Goal: Transaction & Acquisition: Obtain resource

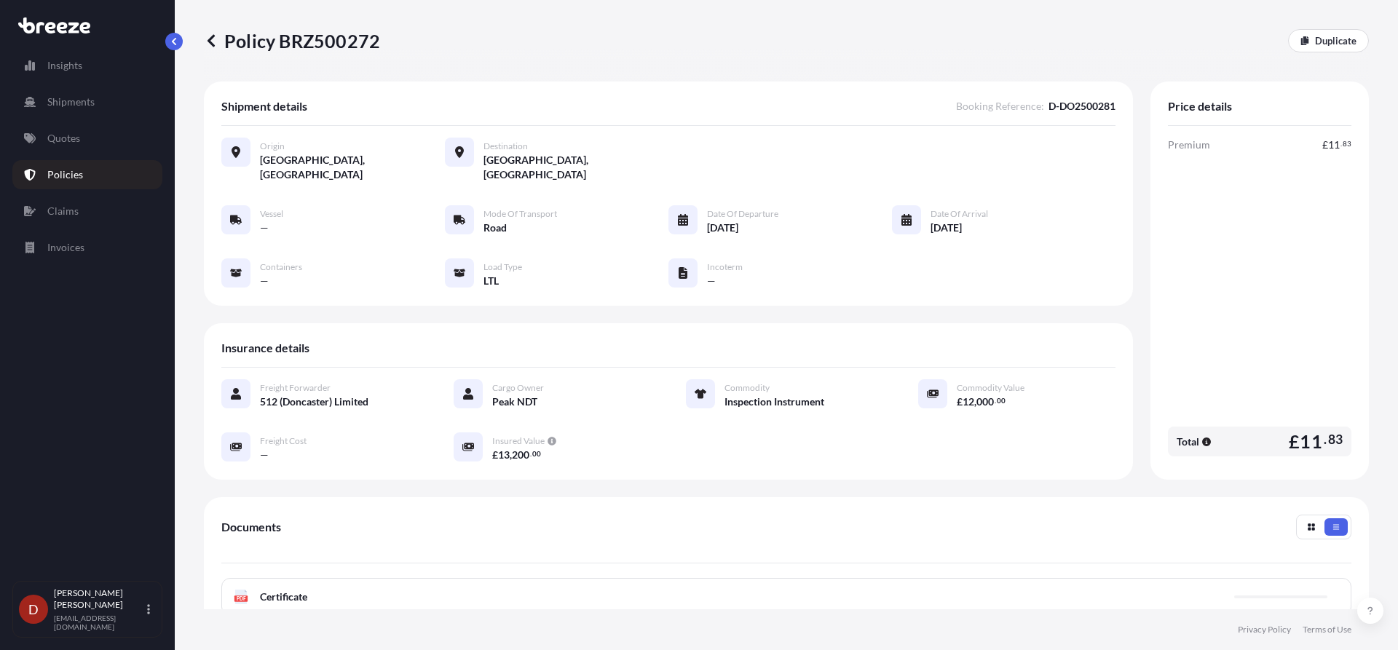
scroll to position [211, 0]
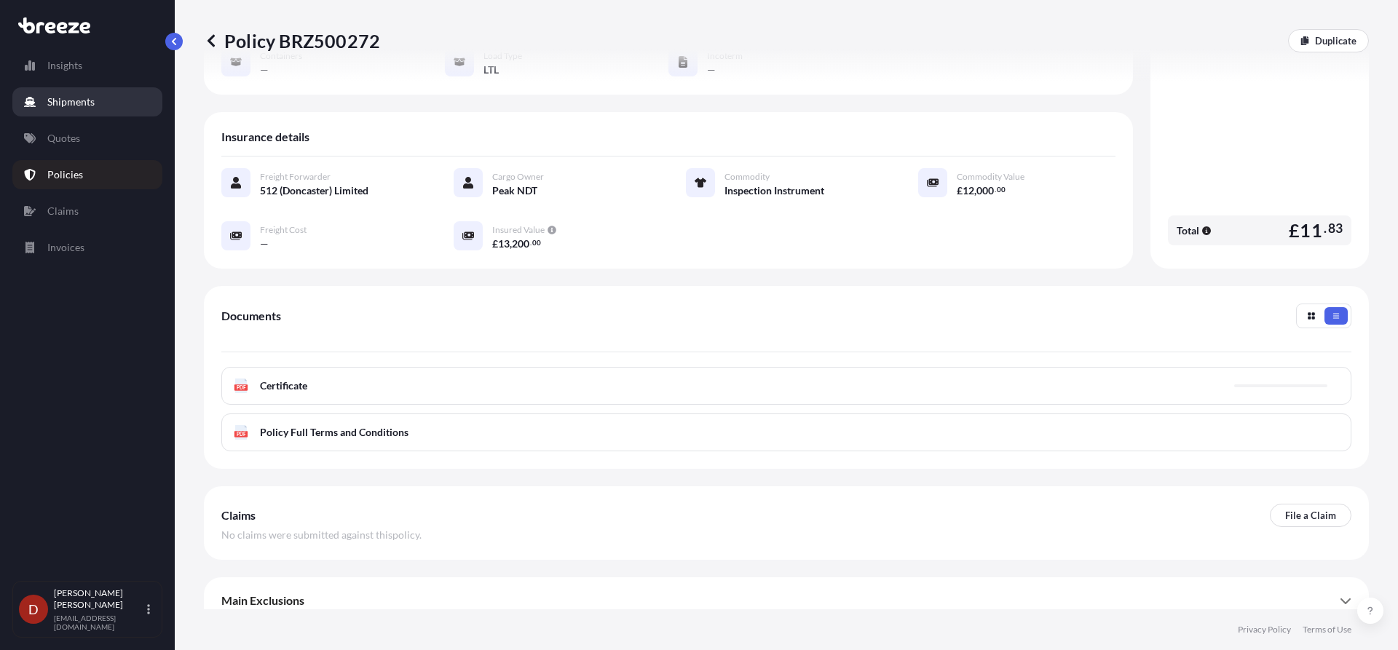
click at [55, 97] on p "Shipments" at bounding box center [70, 102] width 47 height 15
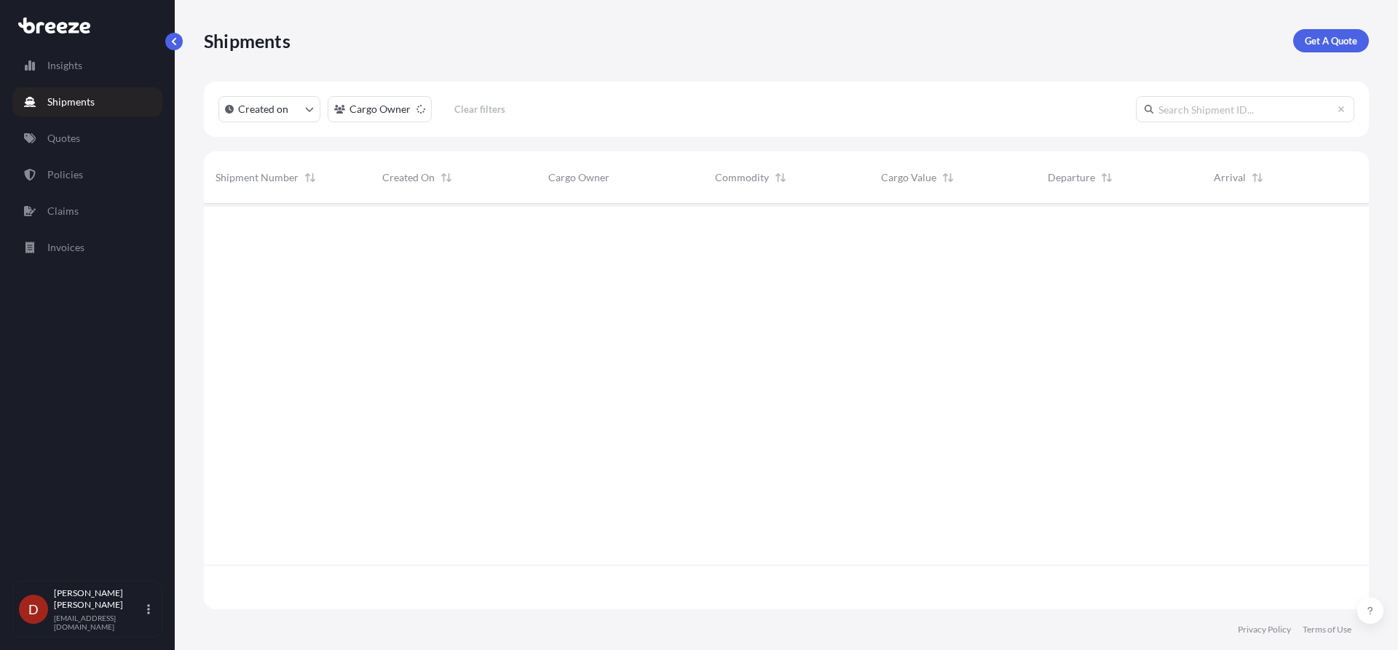
scroll to position [447, 1154]
click at [1323, 46] on p "Get A Quote" at bounding box center [1331, 40] width 52 height 15
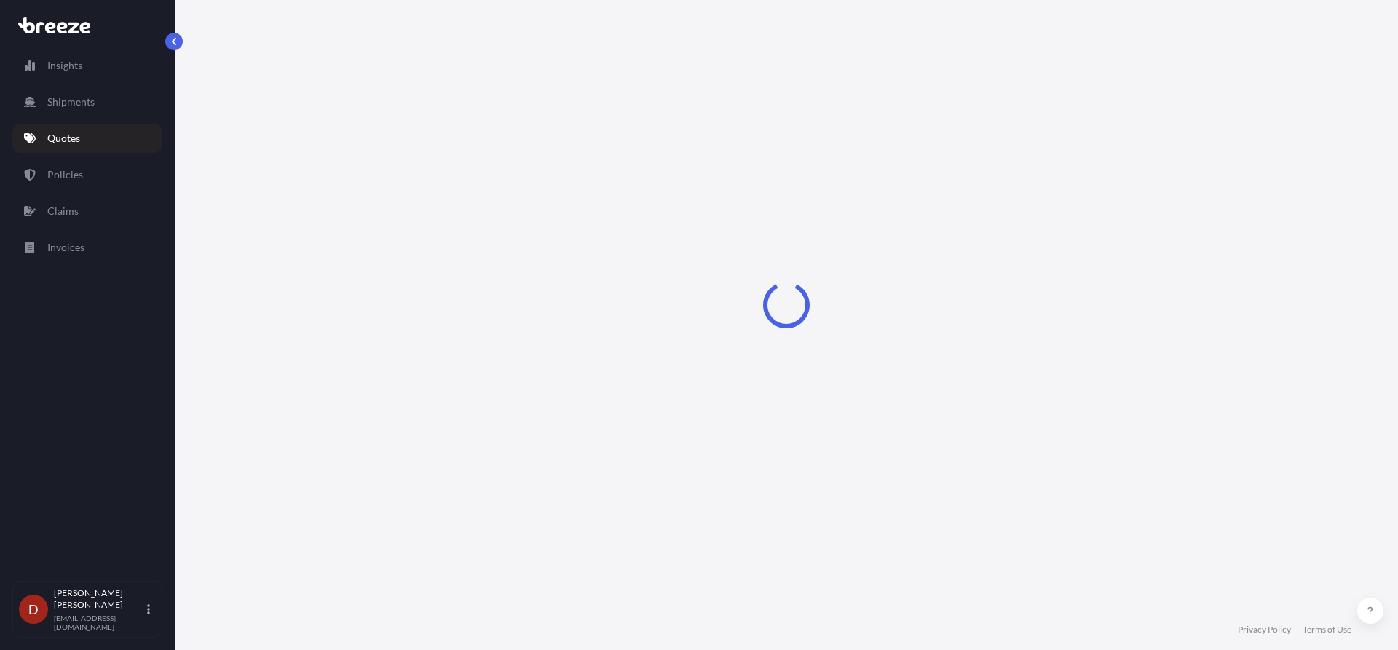
select select "Sea"
select select "1"
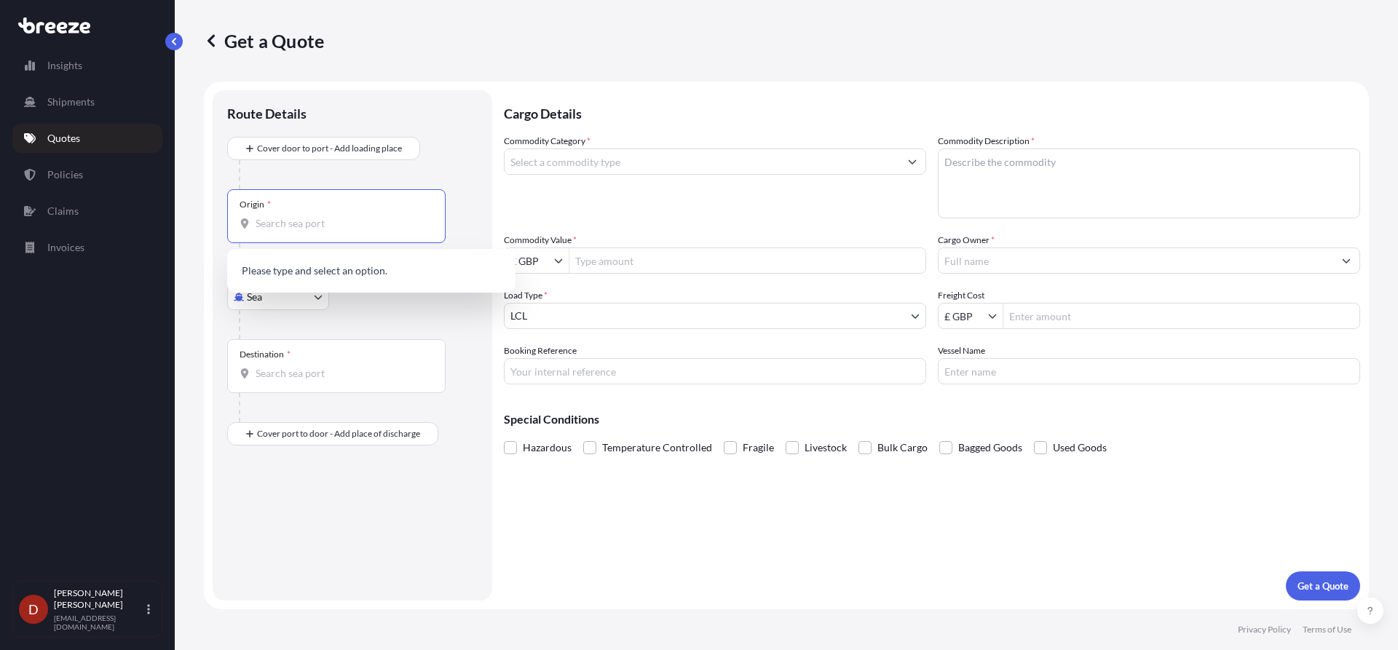
click at [293, 221] on input "Origin *" at bounding box center [342, 223] width 172 height 15
click at [280, 297] on body "0 options available. Insights Shipments Quotes Policies Claims Invoices D [PERS…" at bounding box center [699, 325] width 1398 height 650
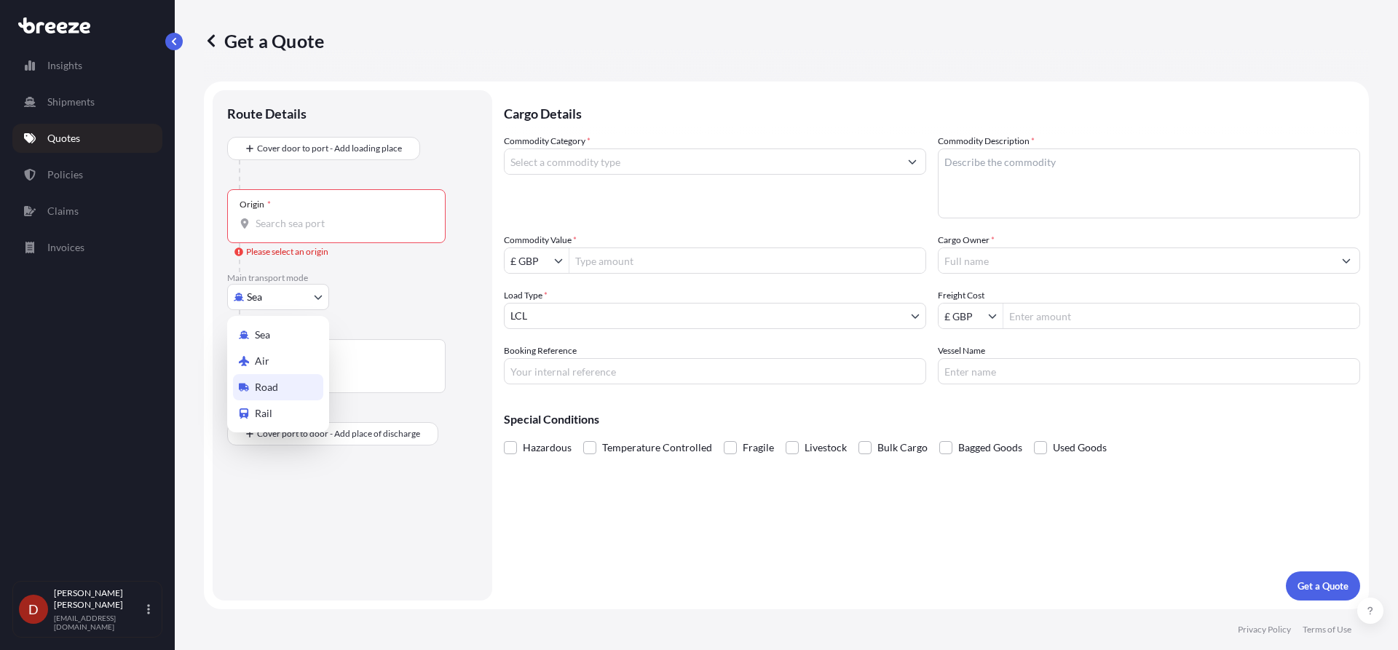
click at [265, 398] on div "Road" at bounding box center [278, 387] width 90 height 26
select select "Road"
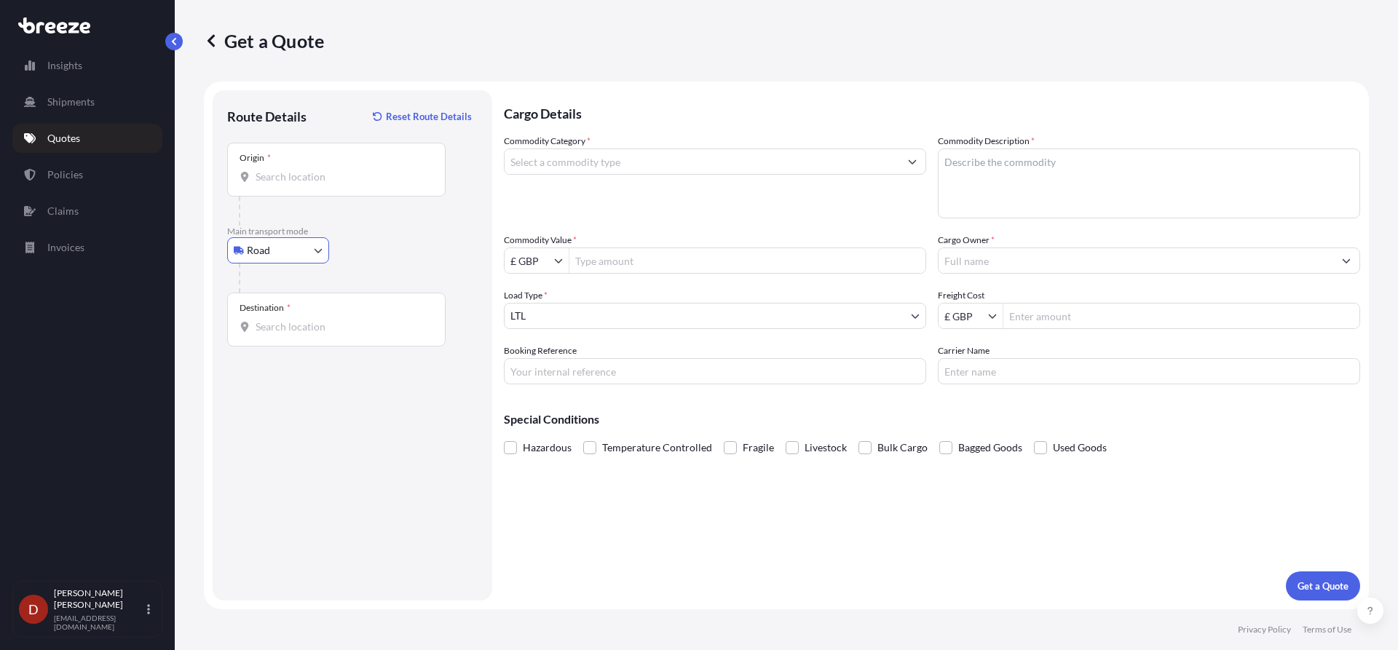
click at [285, 170] on input "Origin *" at bounding box center [342, 177] width 172 height 15
click at [312, 171] on input "Origin * Please select an origin" at bounding box center [342, 177] width 172 height 15
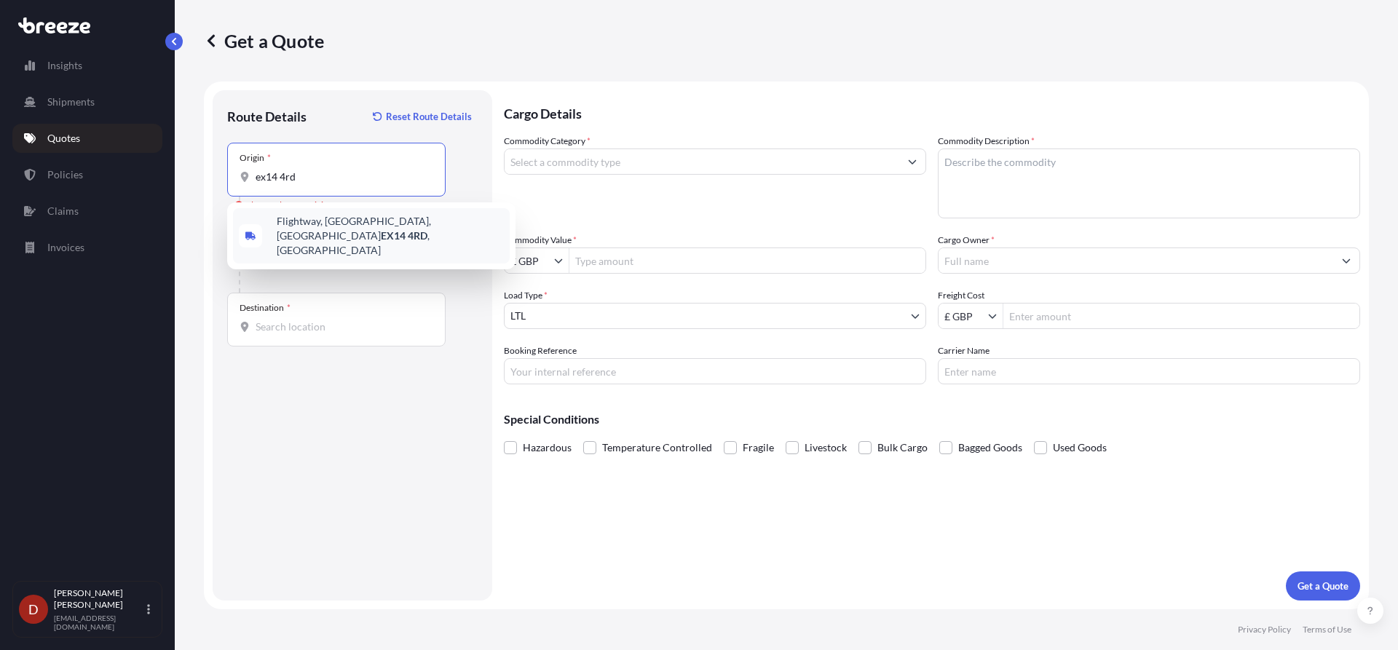
click at [357, 224] on span "[STREET_ADDRESS][PERSON_NAME]" at bounding box center [390, 236] width 227 height 44
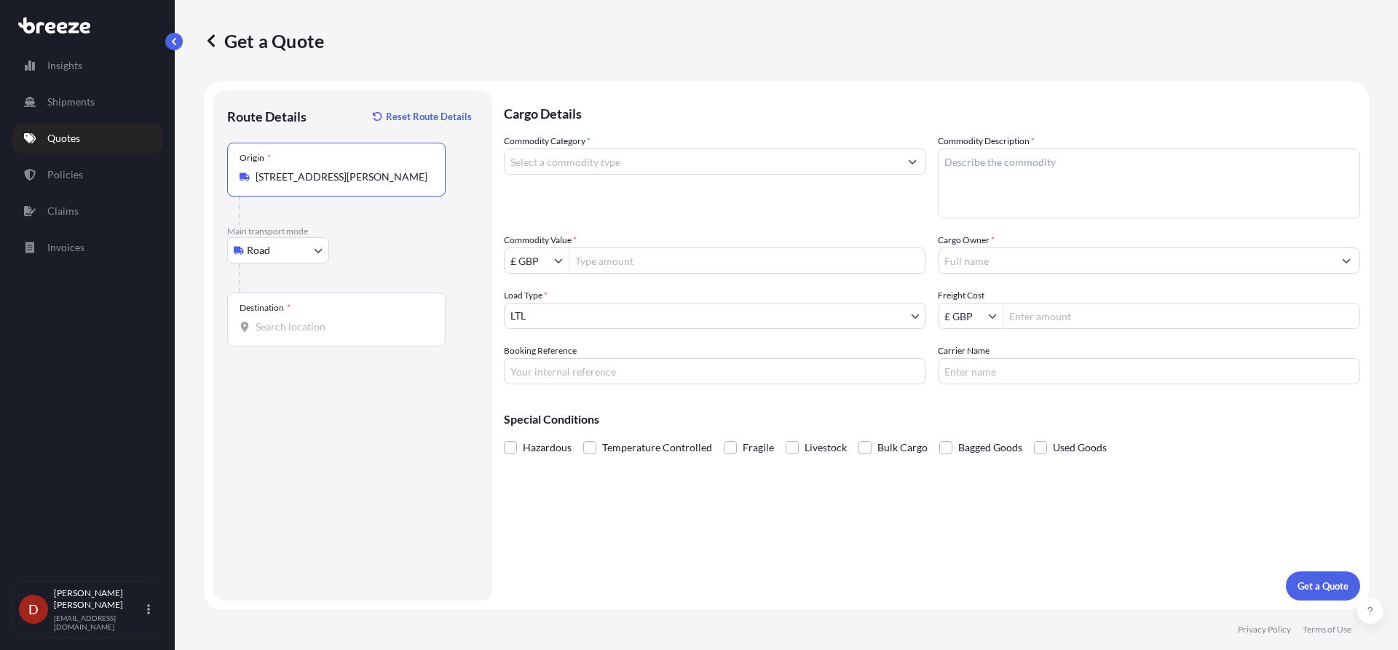
type input "[STREET_ADDRESS][PERSON_NAME]"
click at [317, 309] on div "Destination *" at bounding box center [336, 320] width 218 height 54
click at [317, 320] on input "Destination *" at bounding box center [342, 327] width 172 height 15
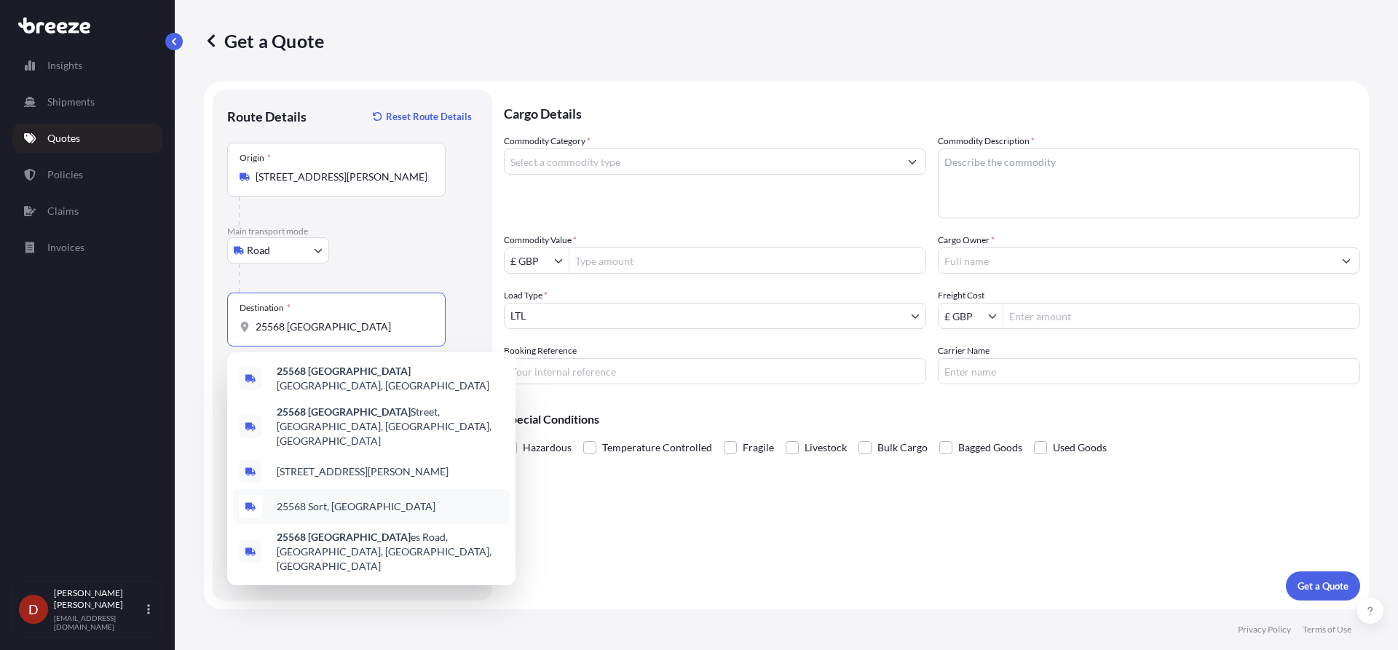
click at [333, 489] on div "25568 Sort, [GEOGRAPHIC_DATA]" at bounding box center [371, 506] width 277 height 35
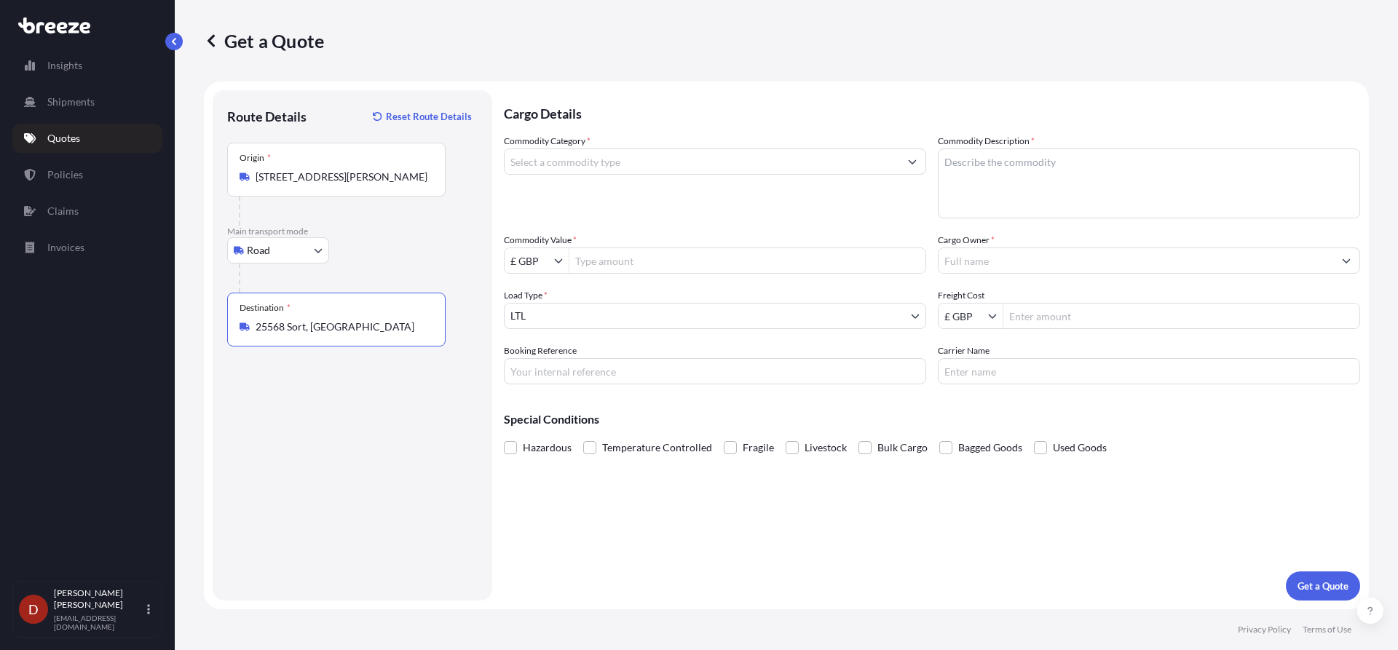
type input "25568 Sort, [GEOGRAPHIC_DATA]"
click at [600, 162] on input "Commodity Category *" at bounding box center [702, 162] width 395 height 26
drag, startPoint x: 562, startPoint y: 165, endPoint x: 542, endPoint y: 159, distance: 21.0
click at [513, 162] on input "stove" at bounding box center [702, 162] width 395 height 26
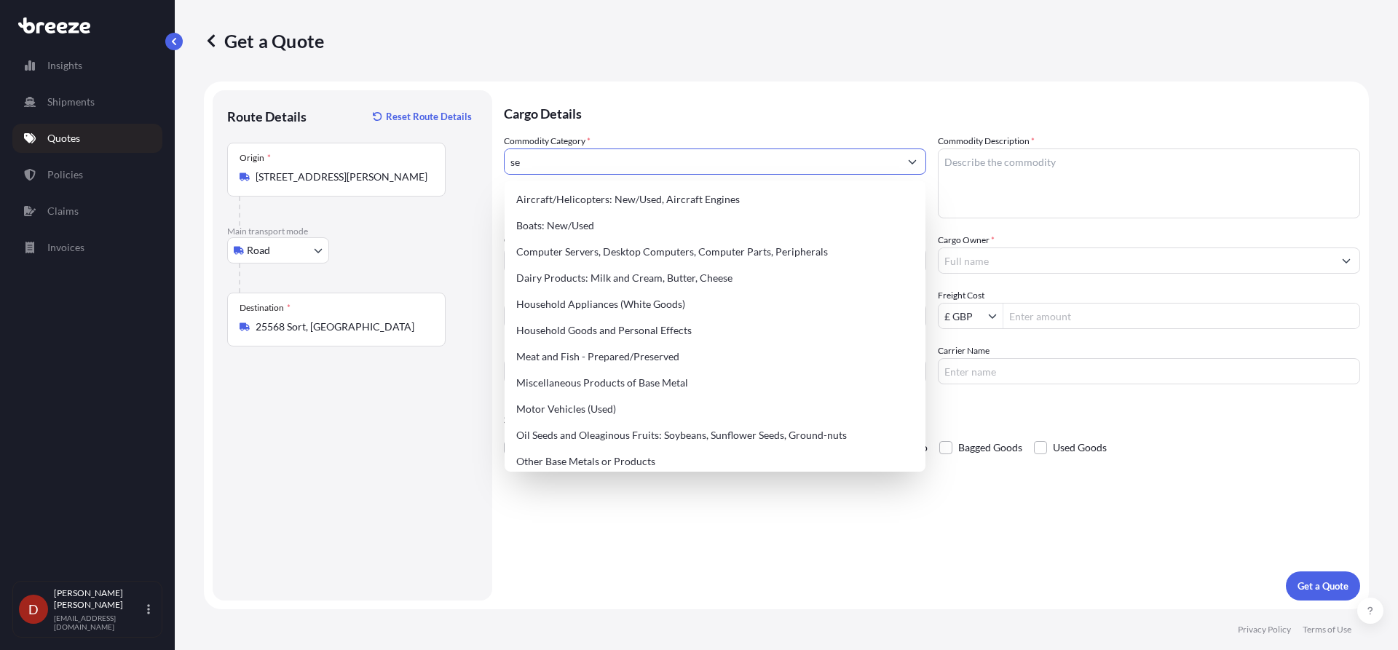
type input "s"
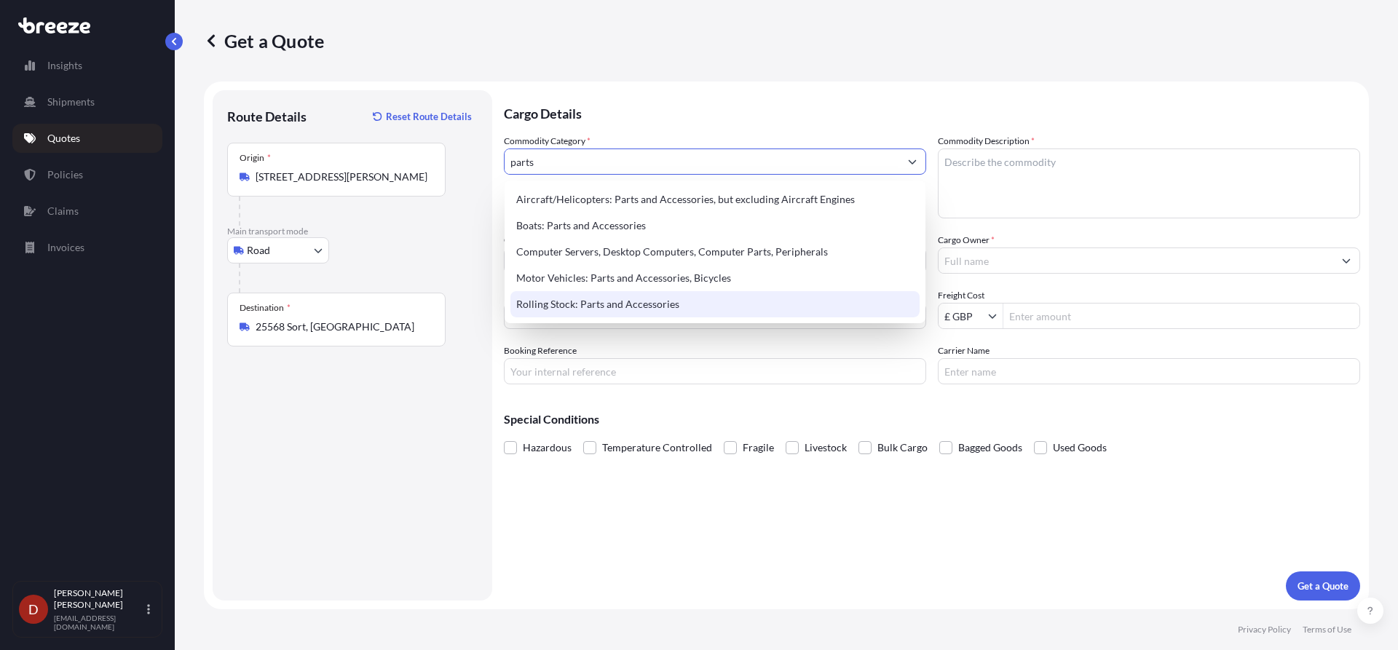
click at [630, 310] on div "Rolling Stock: Parts and Accessories" at bounding box center [714, 304] width 409 height 26
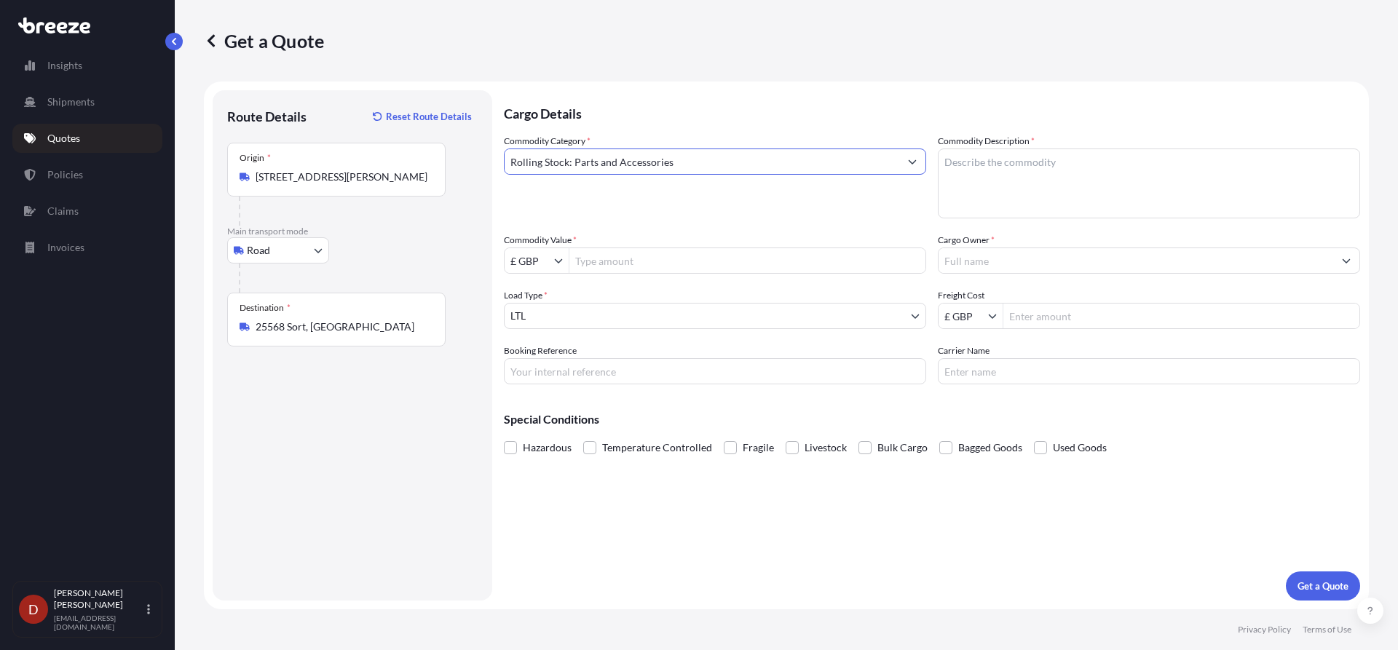
type input "Rolling Stock: Parts and Accessories"
click at [1013, 155] on textarea "Commodity Description *" at bounding box center [1149, 184] width 422 height 70
type textarea "Wood stove"
type input "1,029"
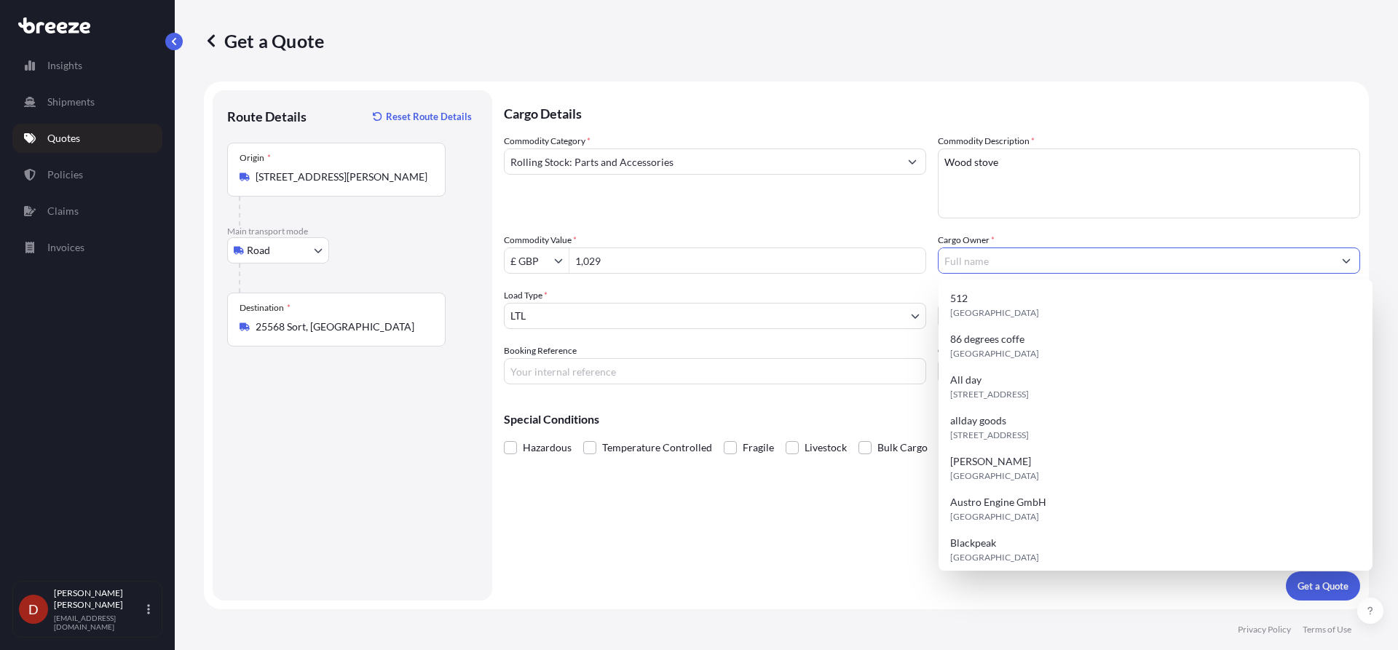
click at [970, 262] on input "Cargo Owner *" at bounding box center [1135, 261] width 395 height 26
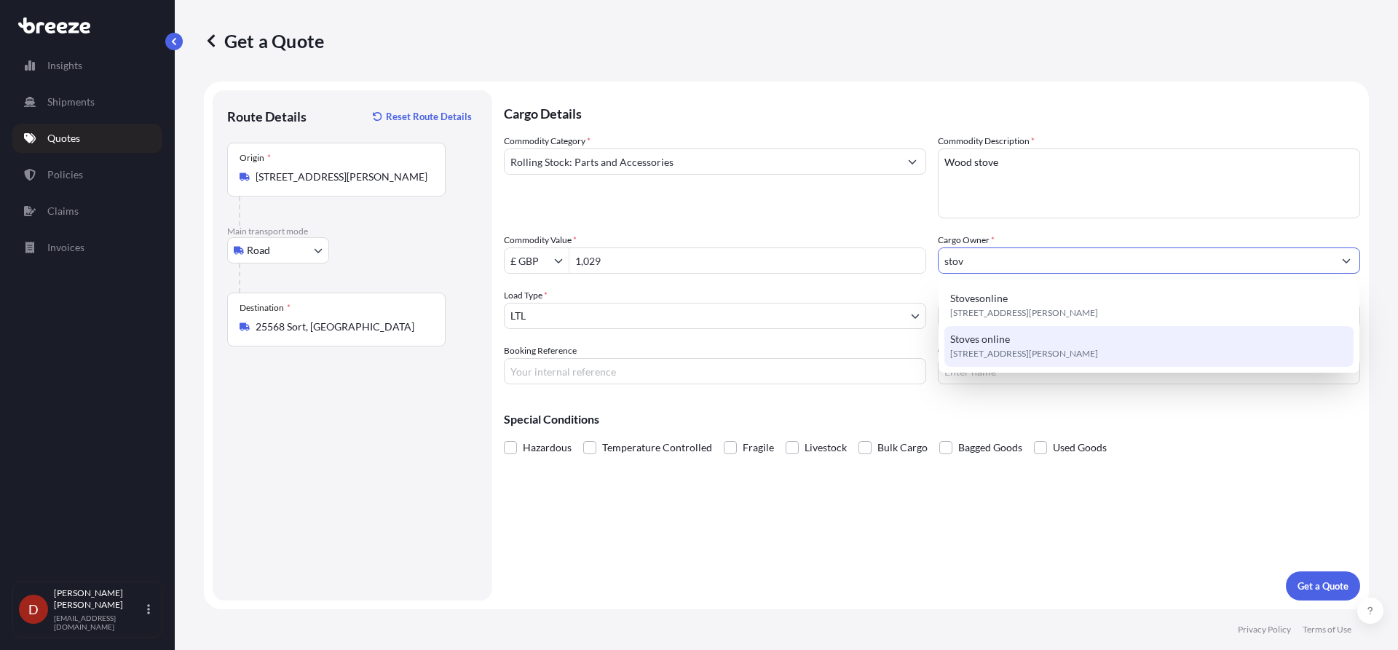
click at [987, 345] on span "Stoves online" at bounding box center [980, 339] width 60 height 15
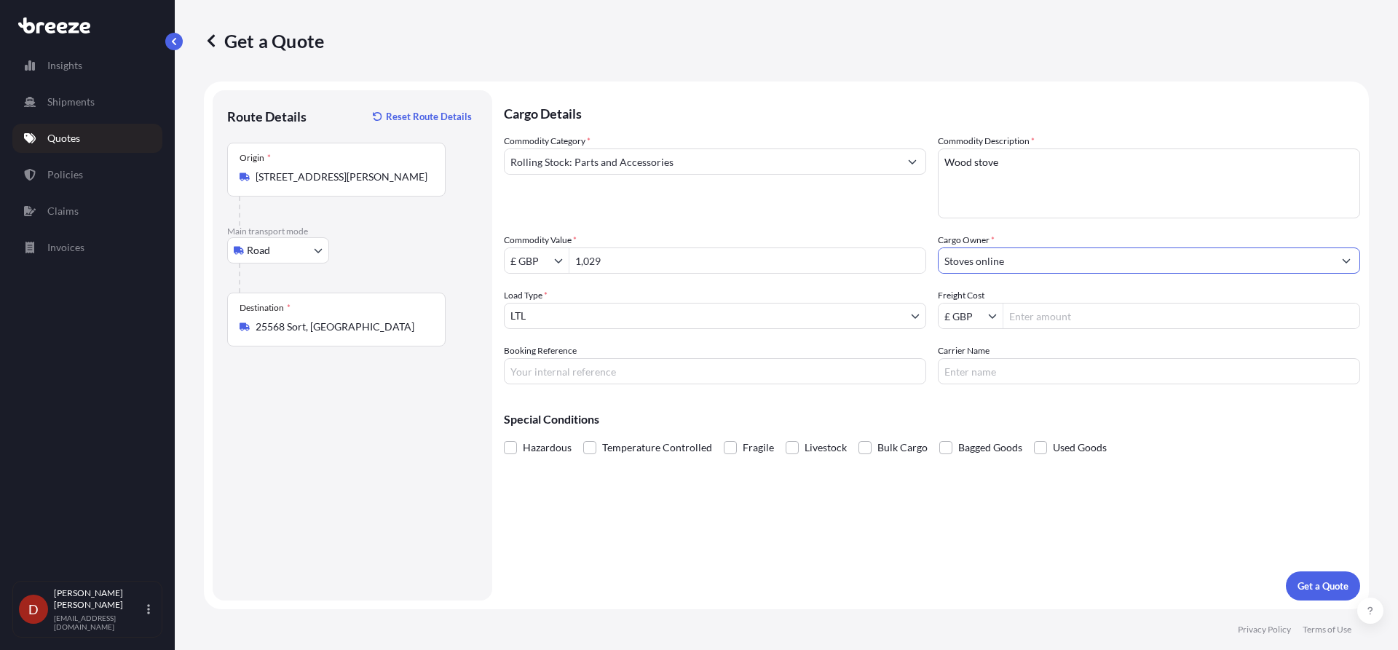
type input "Stoves online"
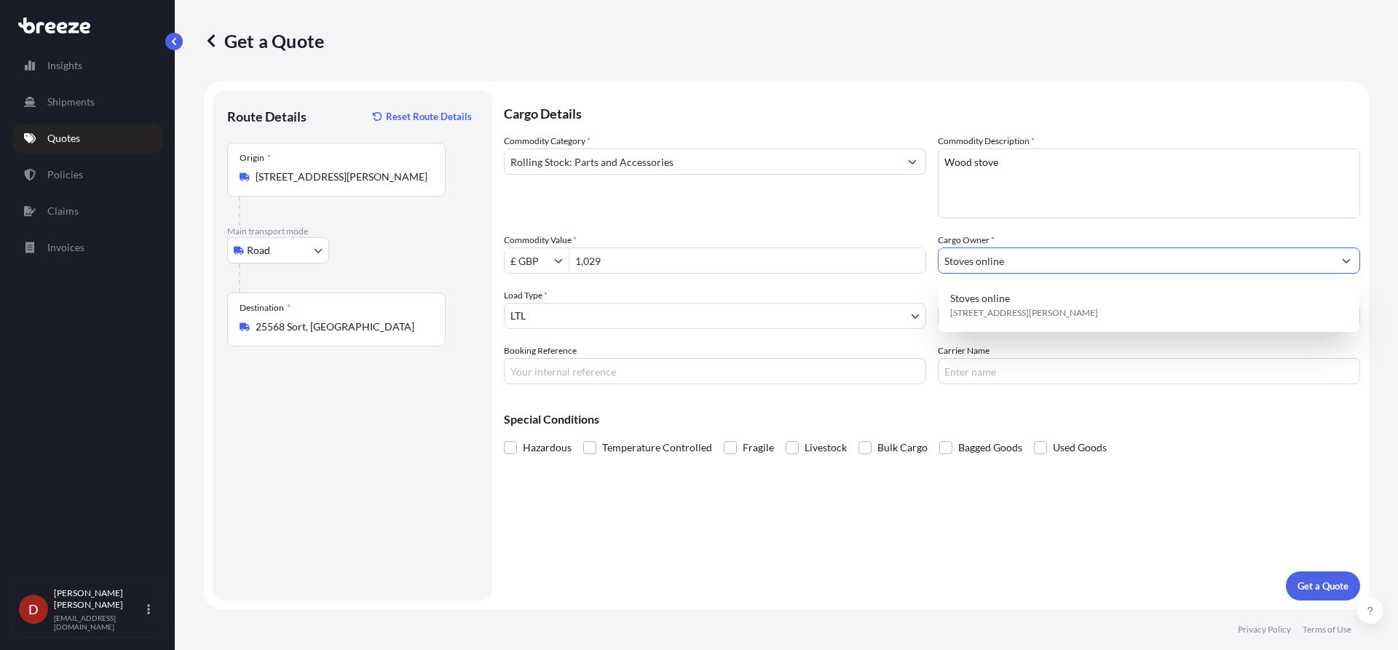
click at [603, 373] on input "Booking Reference" at bounding box center [715, 371] width 422 height 26
paste input "D-EX2500291"
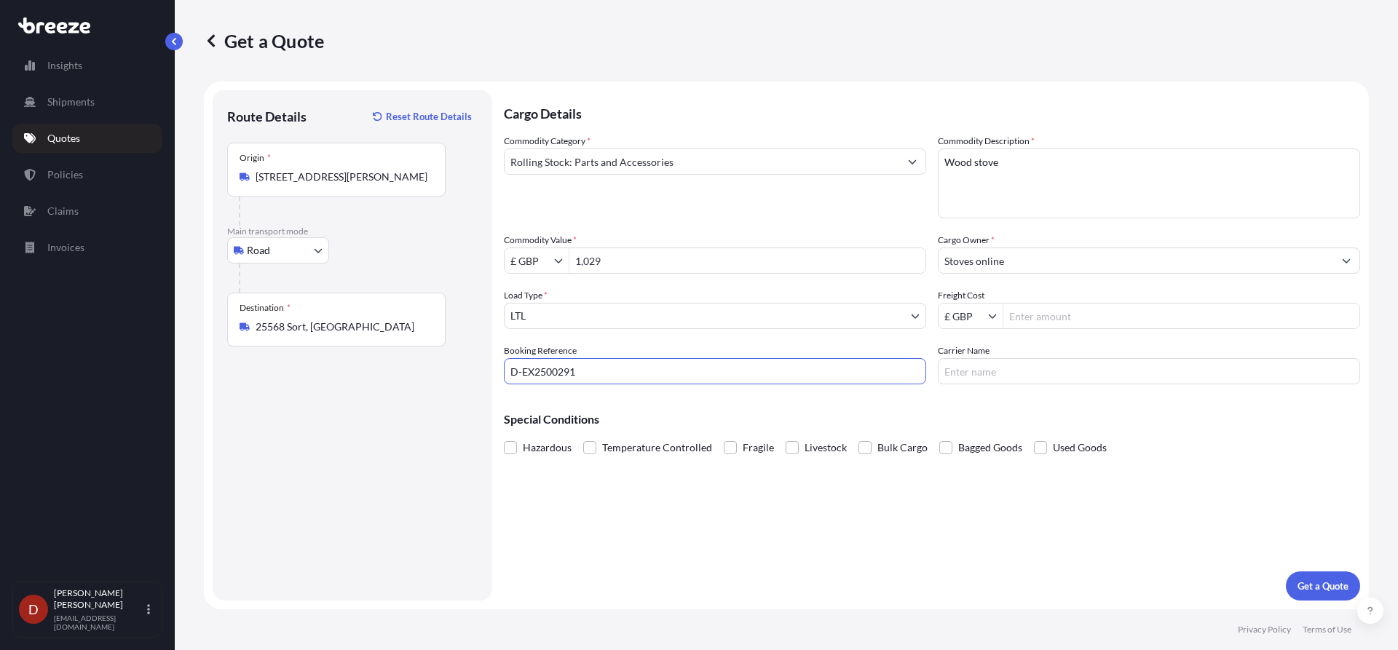
type input "D-EX2500291"
click at [982, 538] on div "Cargo Details Commodity Category * Rolling Stock: Parts and Accessories Commodi…" at bounding box center [932, 345] width 856 height 510
click at [1332, 580] on p "Get a Quote" at bounding box center [1322, 586] width 51 height 15
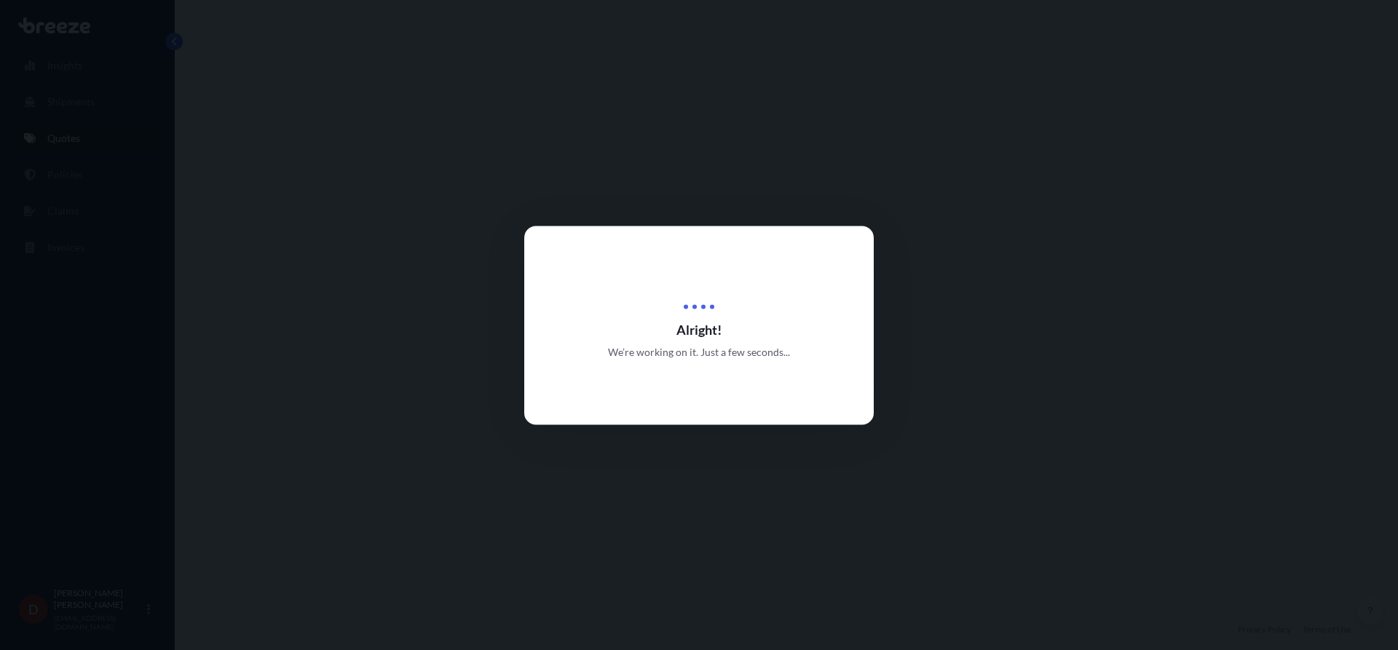
select select "Road"
select select "1"
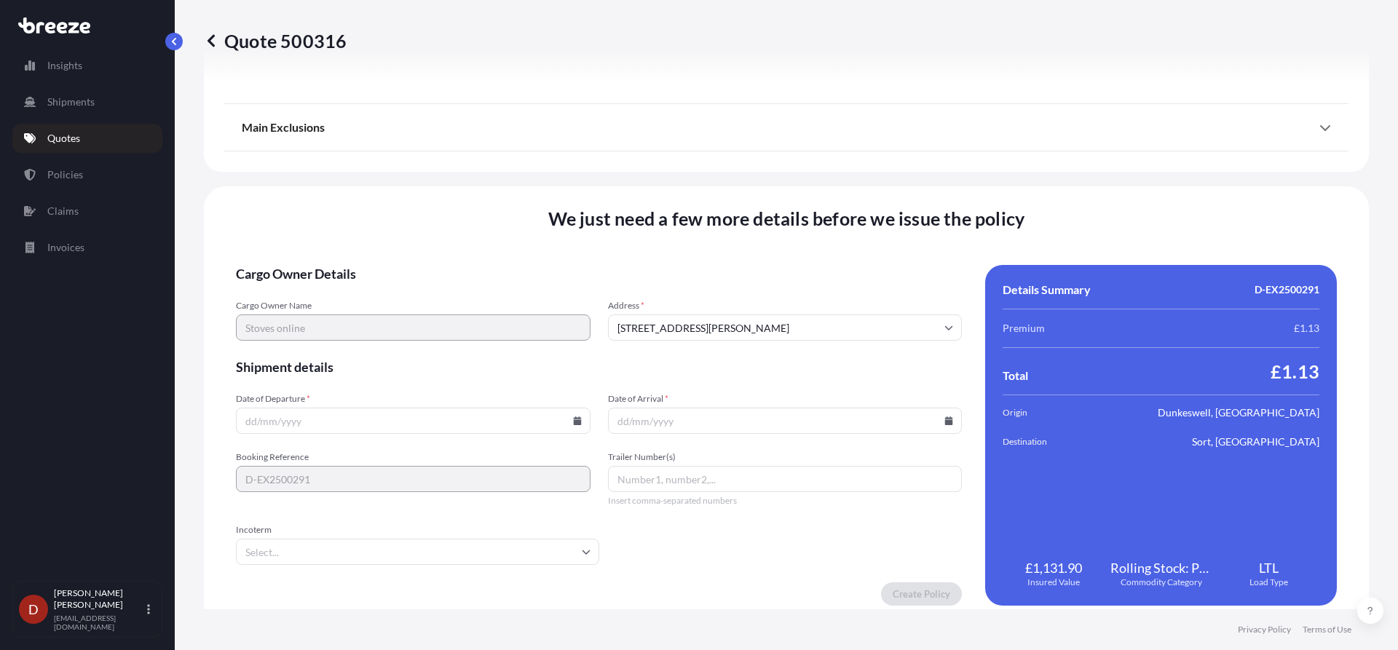
scroll to position [1646, 0]
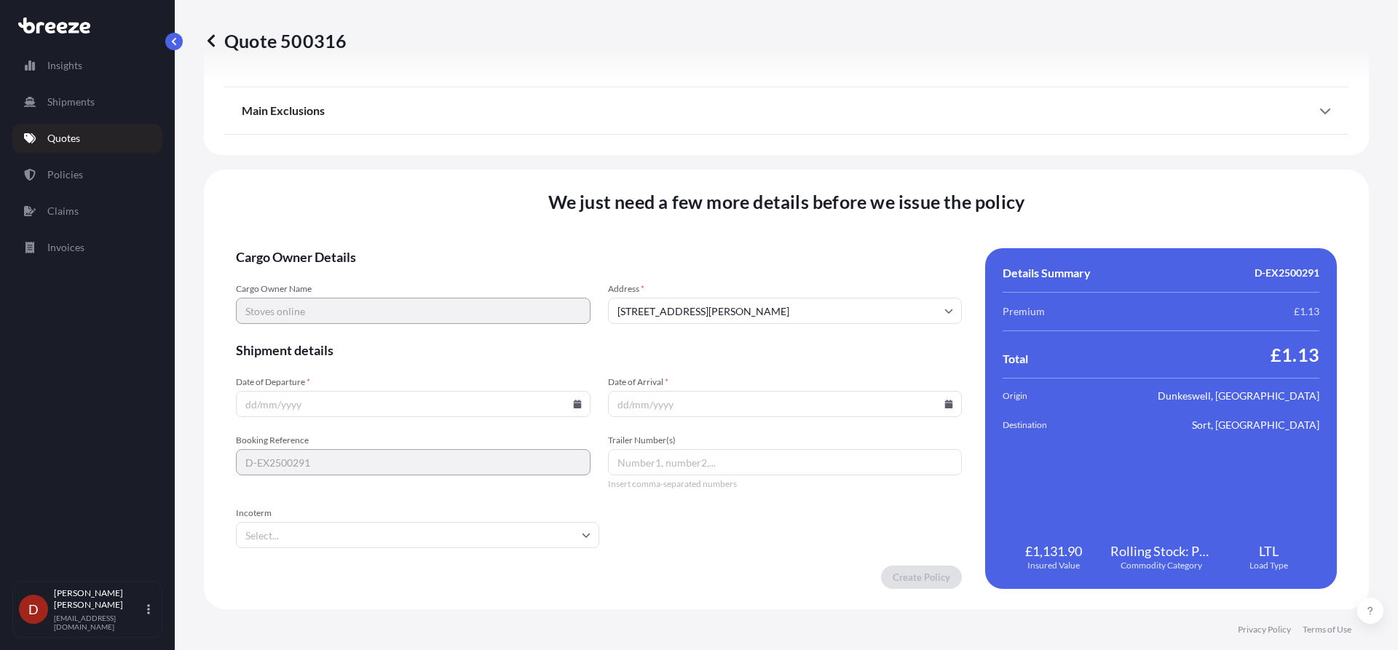
click at [429, 403] on input "Date of Departure *" at bounding box center [413, 404] width 355 height 26
click at [573, 405] on icon at bounding box center [577, 404] width 8 height 9
click at [384, 331] on button "1" at bounding box center [376, 329] width 23 height 23
type input "[DATE]"
click at [734, 396] on input "Date of Arrival *" at bounding box center [785, 404] width 355 height 26
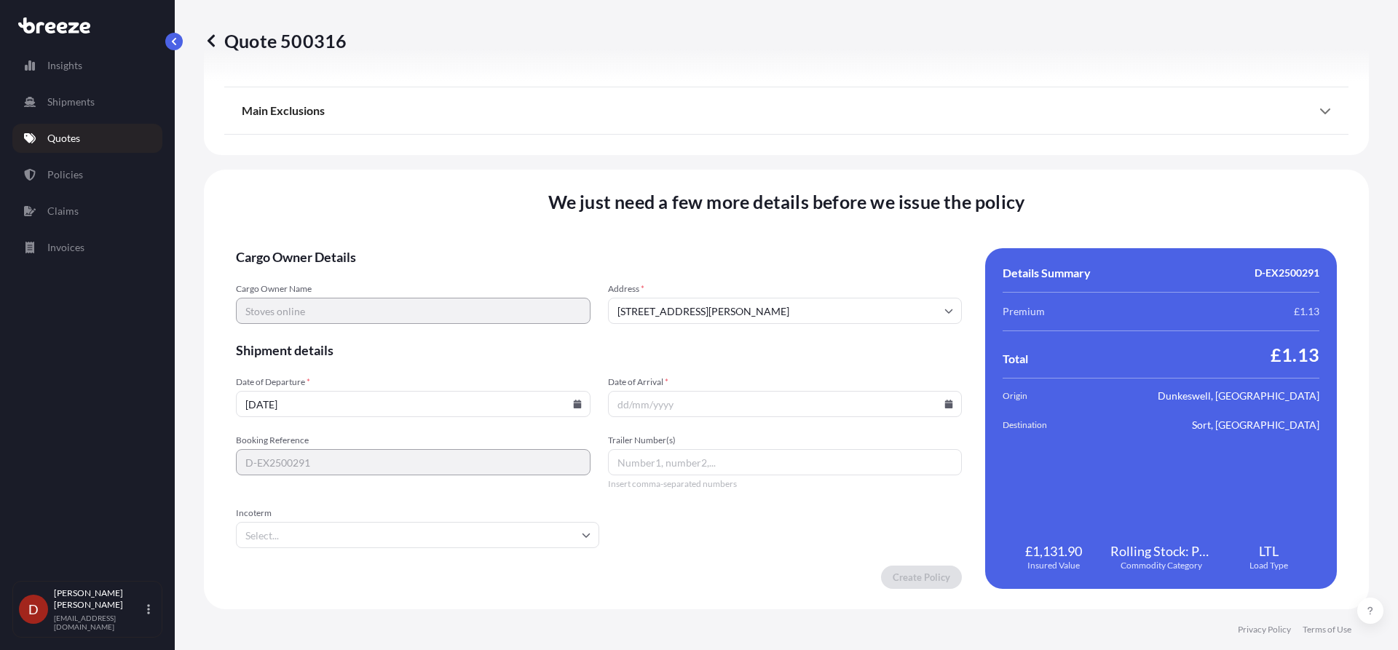
click at [944, 410] on input "Date of Arrival *" at bounding box center [785, 404] width 355 height 26
click at [945, 406] on icon at bounding box center [949, 404] width 8 height 9
click at [873, 164] on button at bounding box center [878, 158] width 23 height 23
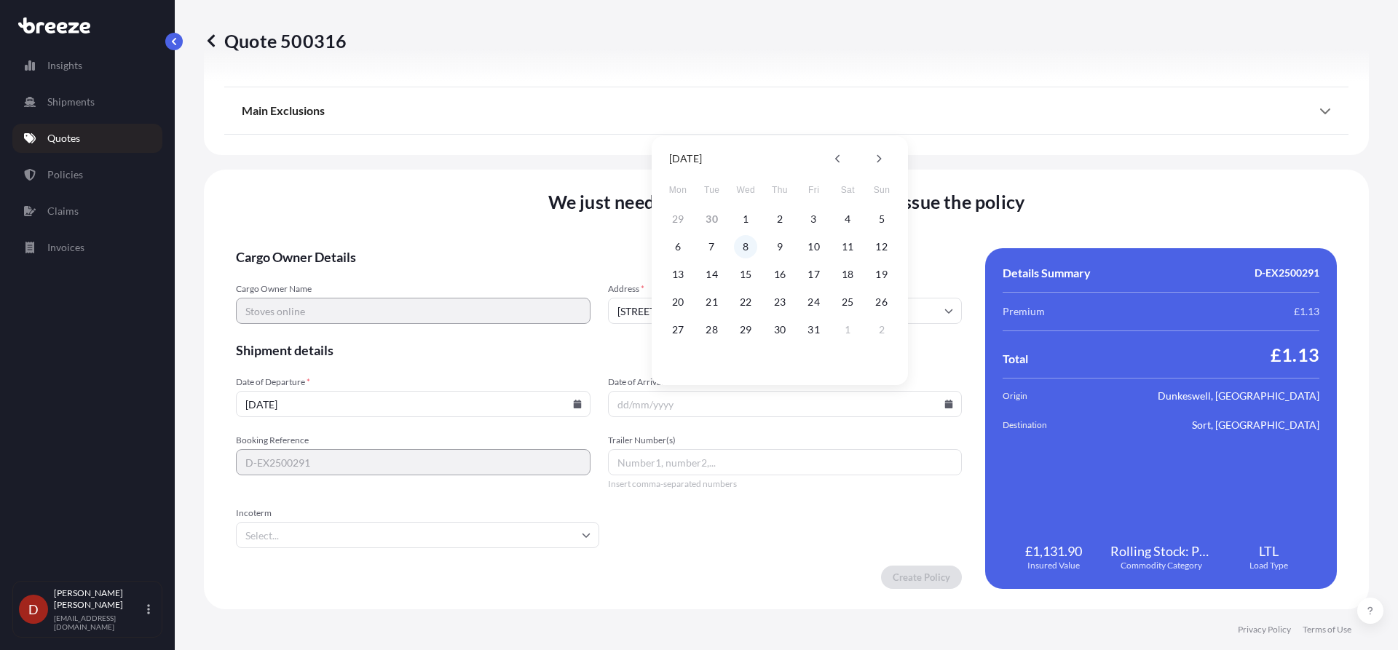
click at [740, 243] on button "8" at bounding box center [745, 246] width 23 height 23
type input "[DATE]"
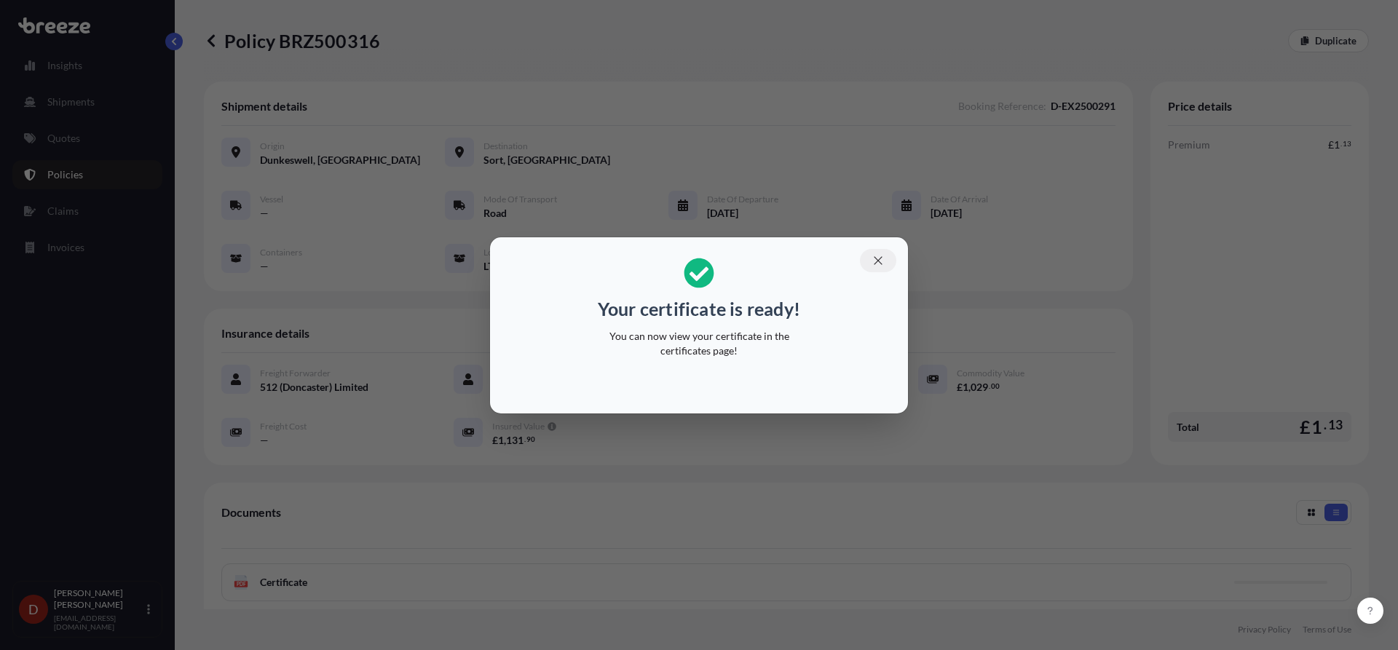
click at [870, 257] on button "button" at bounding box center [878, 260] width 36 height 23
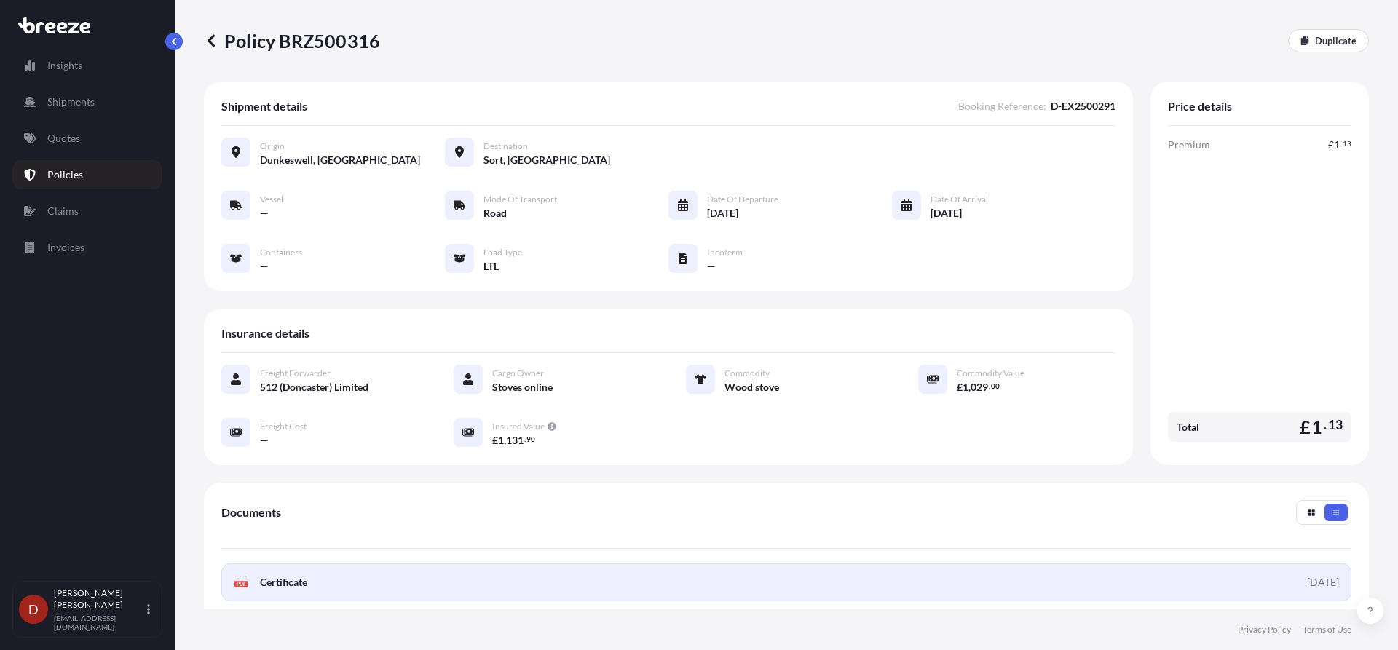
click at [579, 594] on link "PDF Certificate [DATE]" at bounding box center [786, 583] width 1130 height 38
